Goal: Obtain resource: Obtain resource

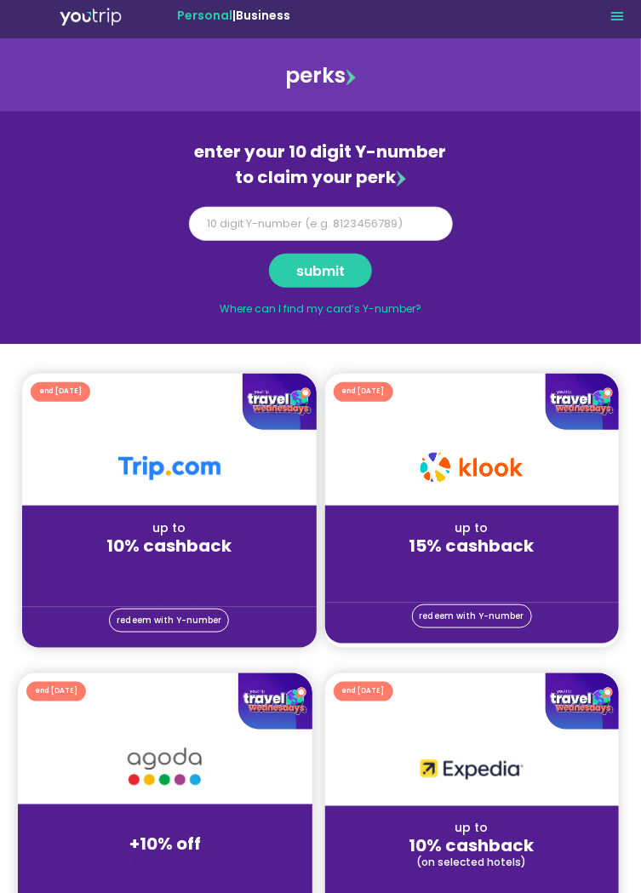
click at [348, 226] on input "Y Number" at bounding box center [321, 224] width 264 height 34
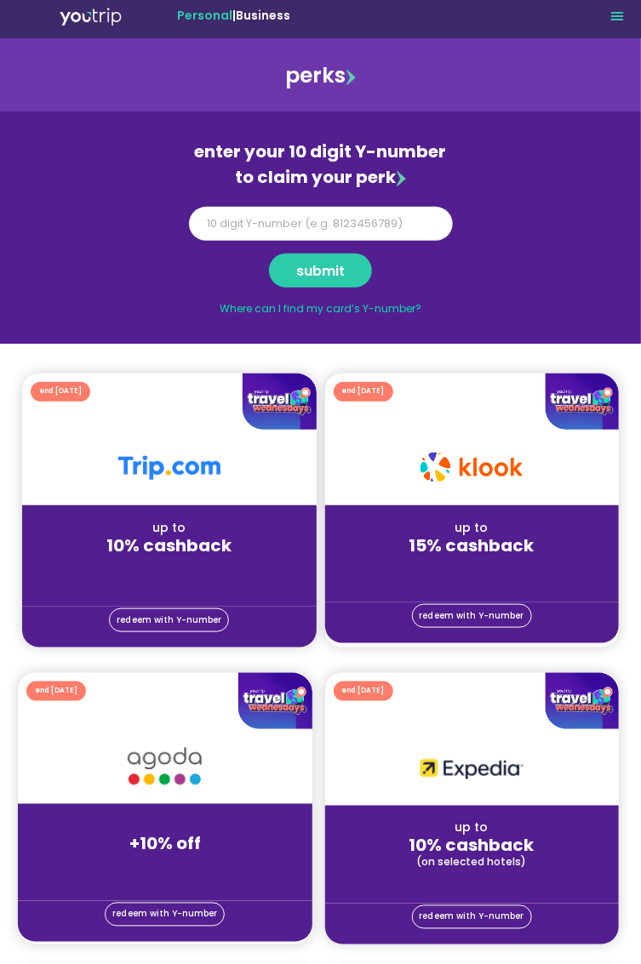
type input "[CREDIT_CARD_NUMBER]"
click at [337, 269] on span "submit" at bounding box center [320, 271] width 49 height 8
click at [385, 173] on div "enter your 10 digit Y-number to claim your perk" at bounding box center [321, 164] width 264 height 51
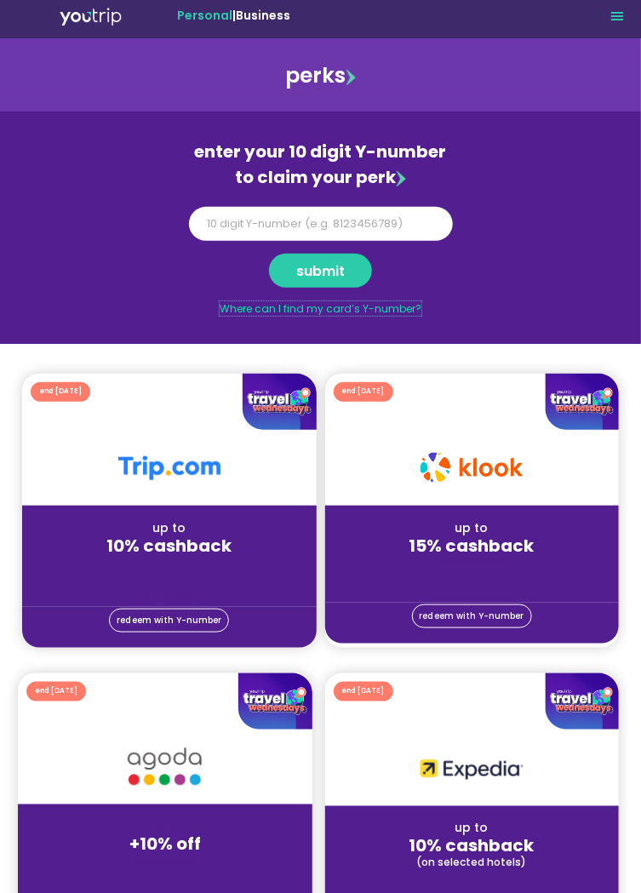
click at [401, 306] on link "Where can I find my card’s Y-number?" at bounding box center [321, 308] width 202 height 14
click at [336, 271] on span "submit" at bounding box center [320, 271] width 49 height 8
